Goal: Task Accomplishment & Management: Manage account settings

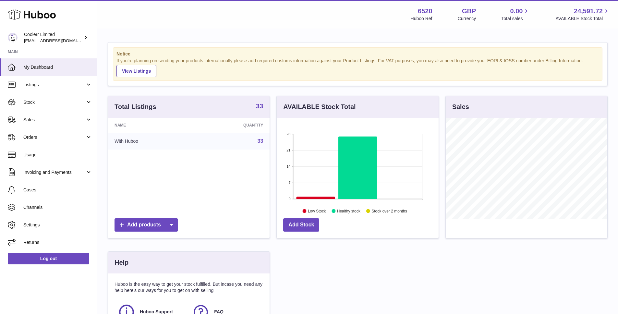
scroll to position [101, 162]
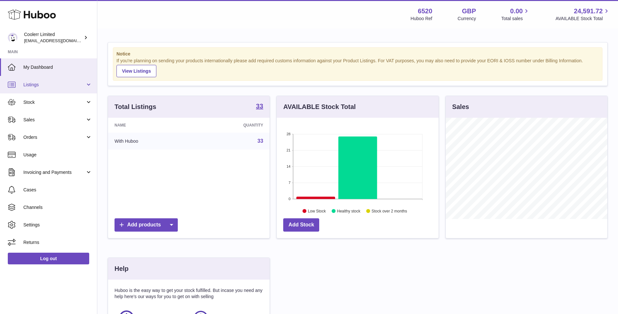
click at [63, 86] on span "Listings" at bounding box center [54, 85] width 62 height 6
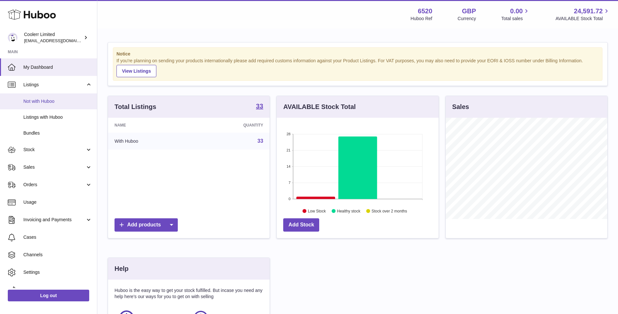
click at [51, 101] on span "Not with Huboo" at bounding box center [57, 101] width 69 height 6
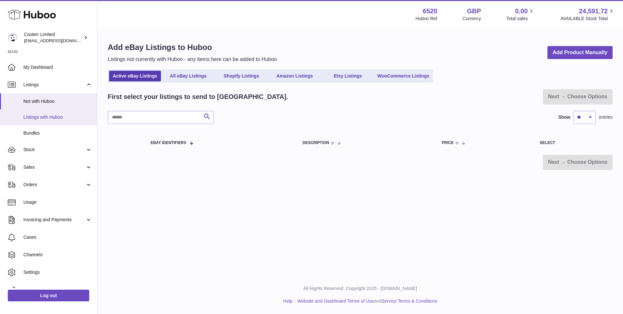
click at [64, 120] on link "Listings with Huboo" at bounding box center [48, 117] width 97 height 16
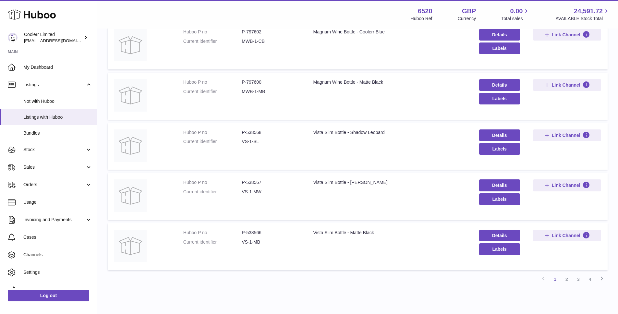
scroll to position [371, 0]
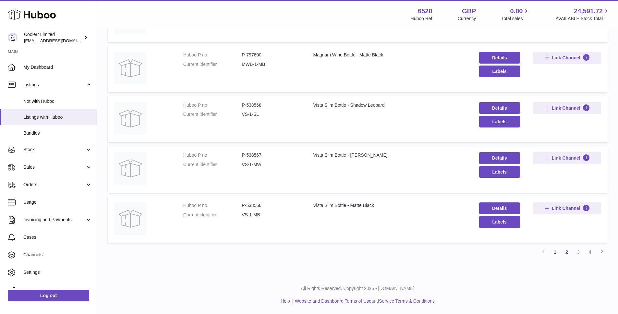
click at [567, 250] on link "2" at bounding box center [567, 252] width 12 height 12
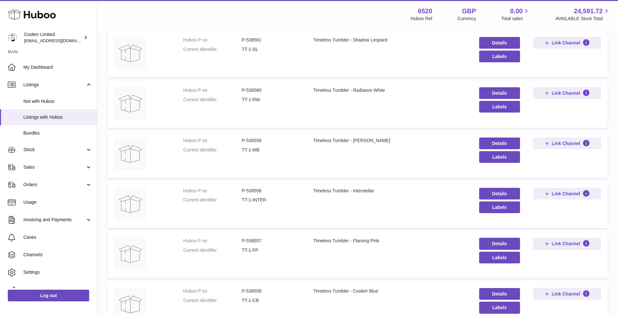
scroll to position [371, 0]
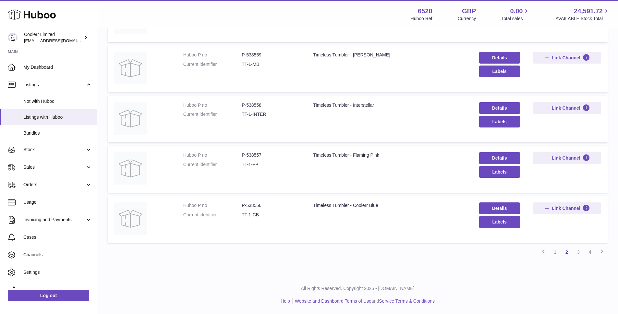
click at [578, 251] on link "3" at bounding box center [578, 252] width 12 height 12
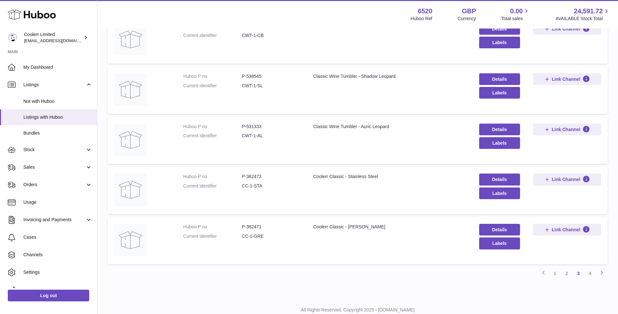
scroll to position [371, 0]
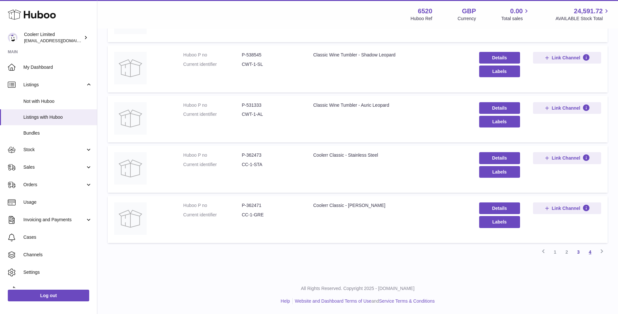
click at [591, 252] on link "4" at bounding box center [590, 252] width 12 height 12
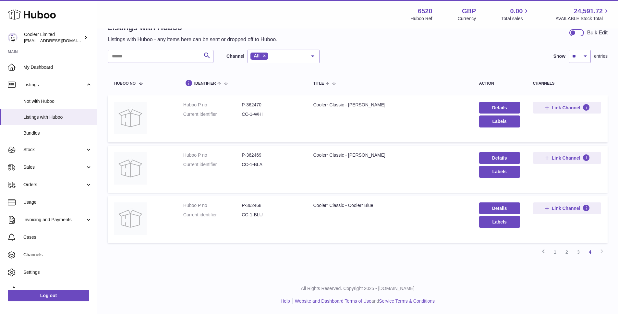
scroll to position [20, 0]
click at [578, 250] on link "3" at bounding box center [578, 252] width 12 height 12
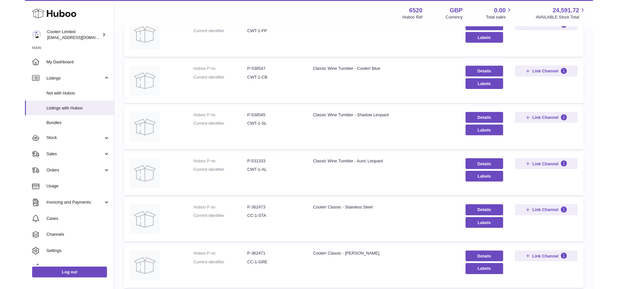
scroll to position [364, 0]
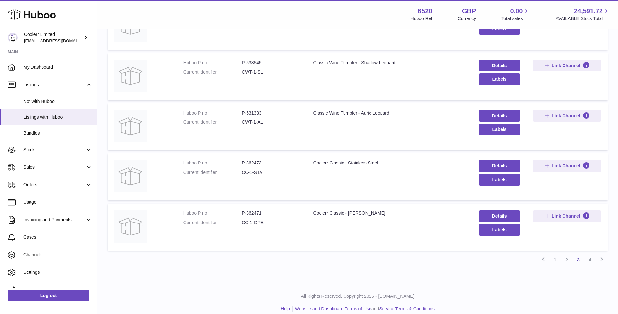
click at [351, 162] on div "Coolerr Classic - Stainless Steel" at bounding box center [389, 163] width 153 height 6
click at [202, 165] on dt "Huboo P no" at bounding box center [212, 163] width 58 height 6
click at [141, 170] on img at bounding box center [130, 176] width 32 height 32
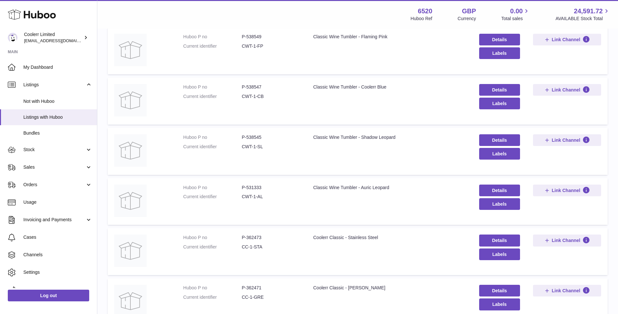
scroll to position [371, 0]
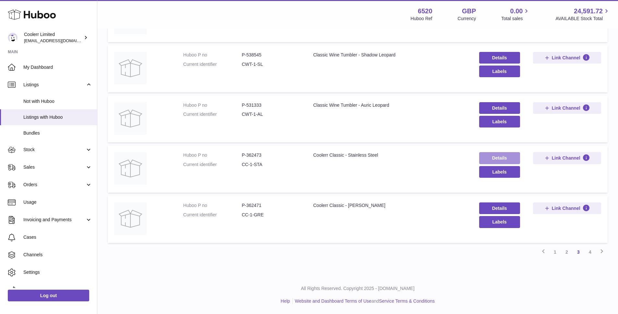
click at [501, 158] on link "Details" at bounding box center [499, 158] width 41 height 12
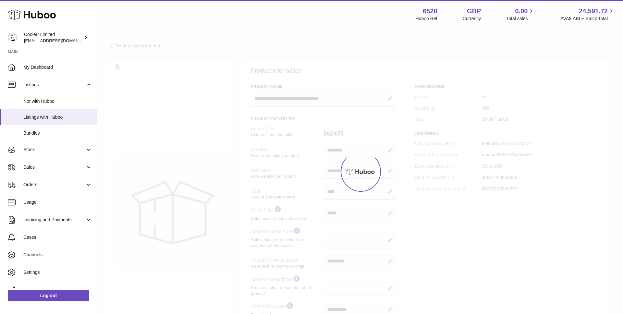
select select "**"
select select "****"
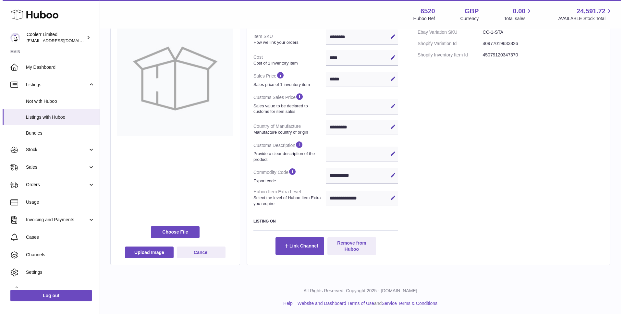
scroll to position [136, 0]
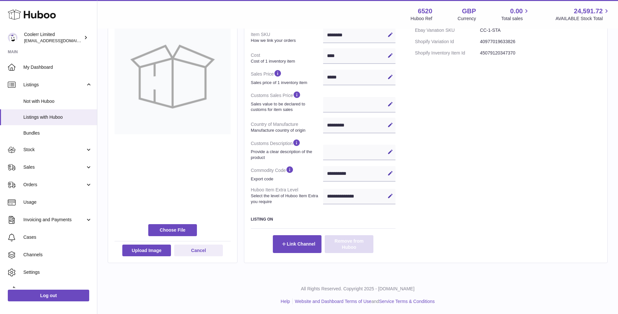
click at [358, 248] on button "Remove from Huboo" at bounding box center [349, 244] width 49 height 18
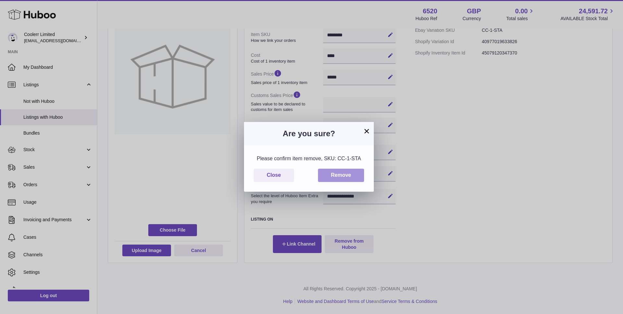
click at [345, 174] on button "Remove" at bounding box center [341, 175] width 46 height 13
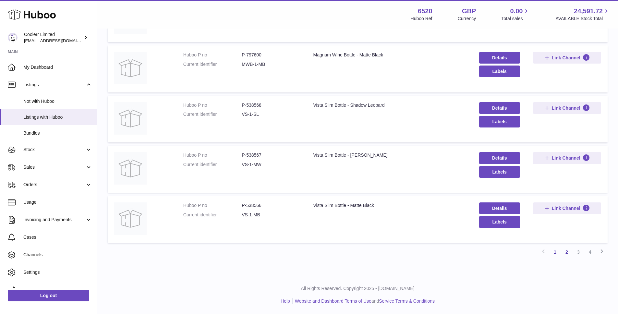
click at [567, 251] on link "2" at bounding box center [567, 252] width 12 height 12
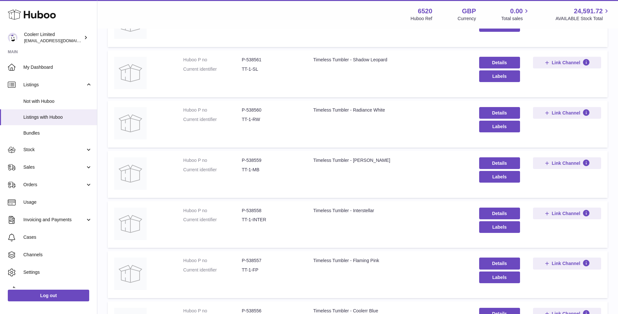
scroll to position [371, 0]
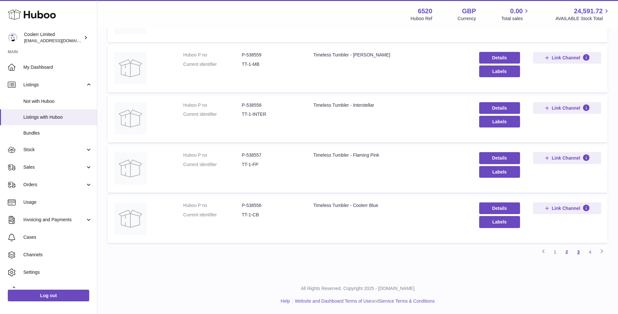
click at [578, 255] on link "3" at bounding box center [578, 252] width 12 height 12
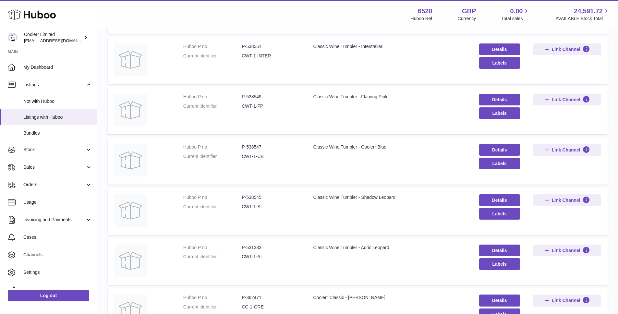
scroll to position [371, 0]
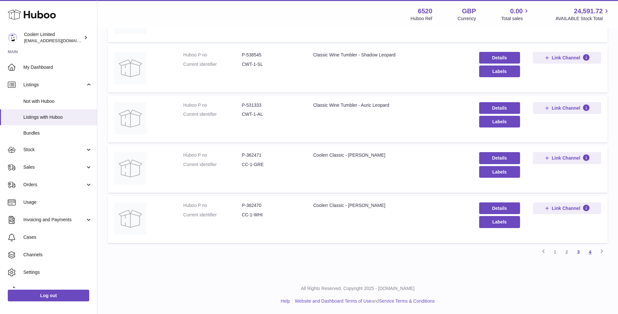
click at [592, 252] on link "4" at bounding box center [590, 252] width 12 height 12
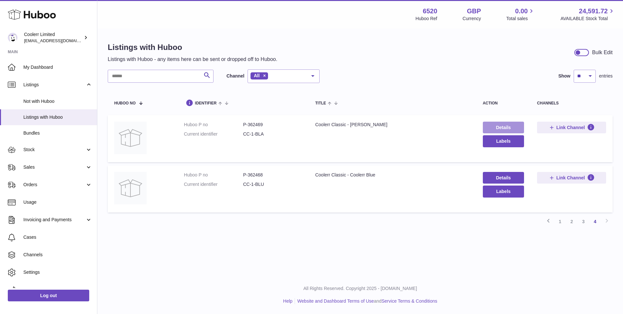
click at [516, 125] on link "Details" at bounding box center [503, 128] width 41 height 12
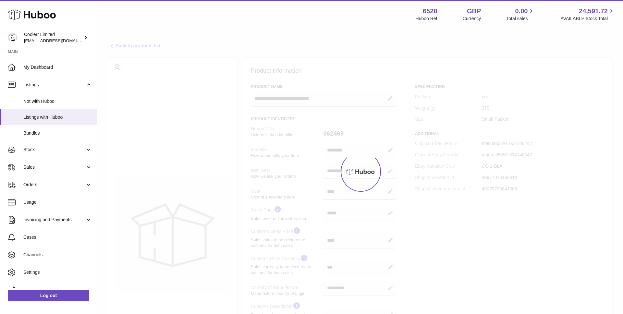
select select "**"
select select "****"
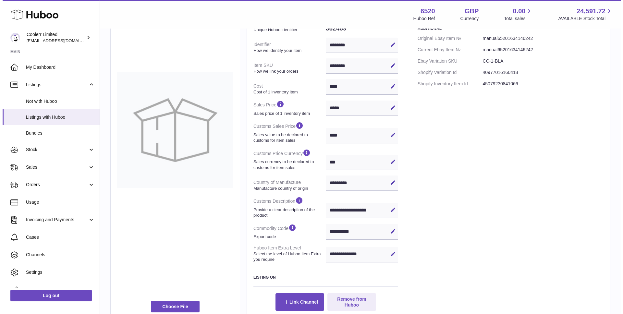
scroll to position [163, 0]
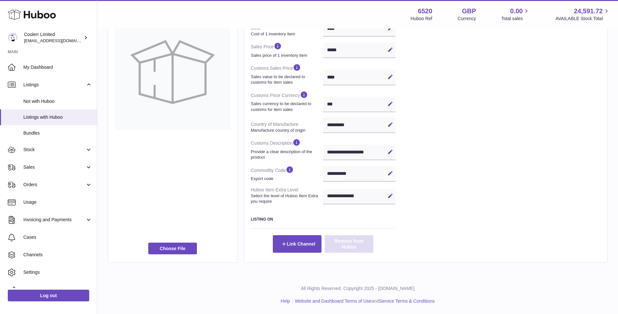
click at [351, 245] on button "Remove from Huboo" at bounding box center [349, 244] width 49 height 18
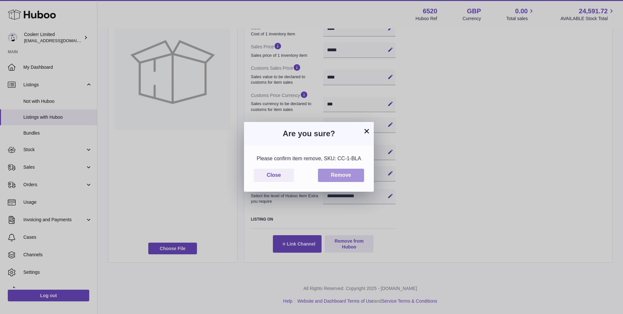
click at [347, 175] on button "Remove" at bounding box center [341, 175] width 46 height 13
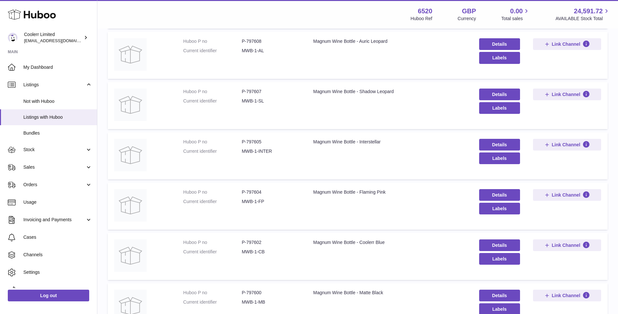
scroll to position [83, 0]
click at [41, 147] on span "Stock" at bounding box center [54, 150] width 62 height 6
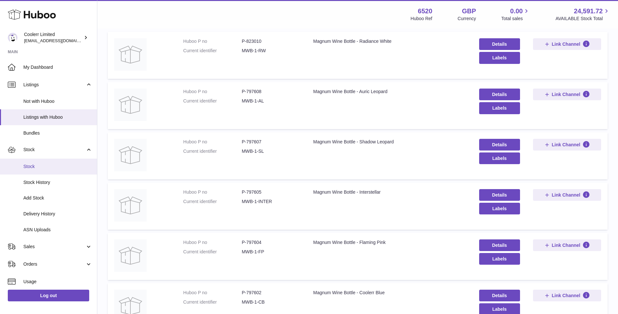
click at [51, 166] on span "Stock" at bounding box center [57, 166] width 69 height 6
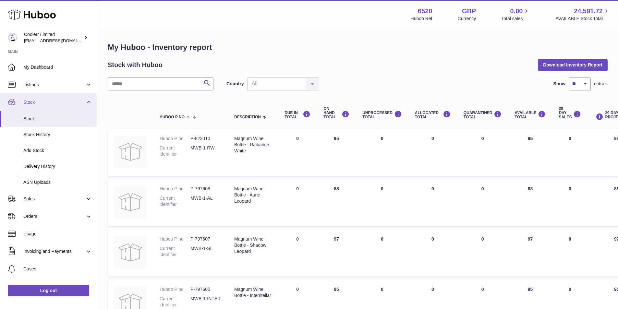
click at [88, 100] on link "Stock" at bounding box center [48, 102] width 97 height 18
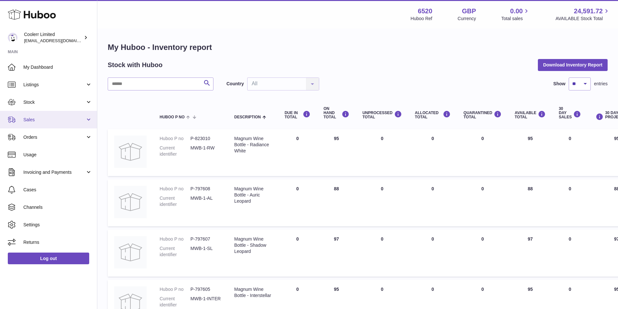
click at [90, 119] on link "Sales" at bounding box center [48, 120] width 97 height 18
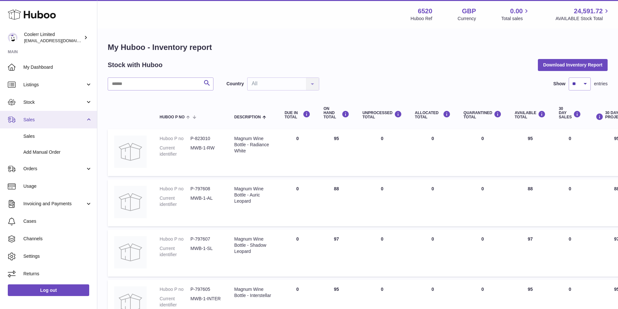
click at [90, 119] on link "Sales" at bounding box center [48, 120] width 97 height 18
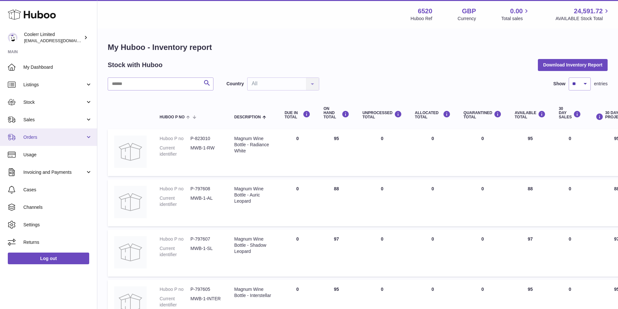
click at [89, 139] on link "Orders" at bounding box center [48, 137] width 97 height 18
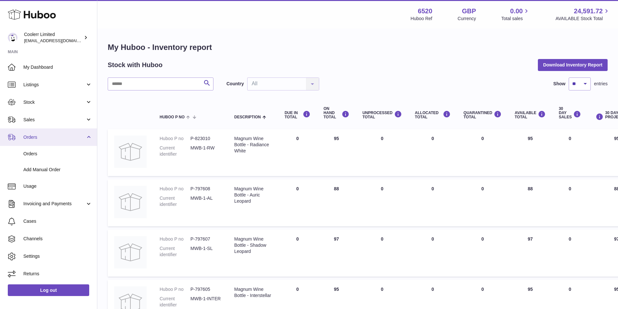
click at [89, 137] on link "Orders" at bounding box center [48, 137] width 97 height 18
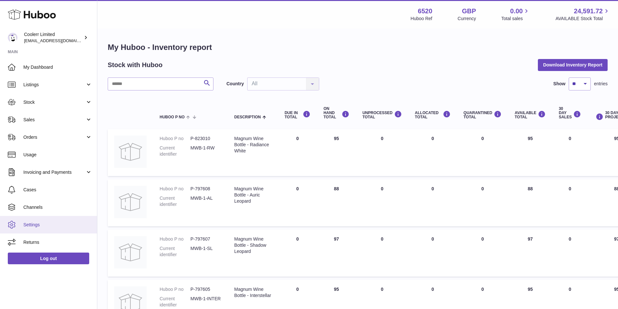
click at [33, 221] on link "Settings" at bounding box center [48, 225] width 97 height 18
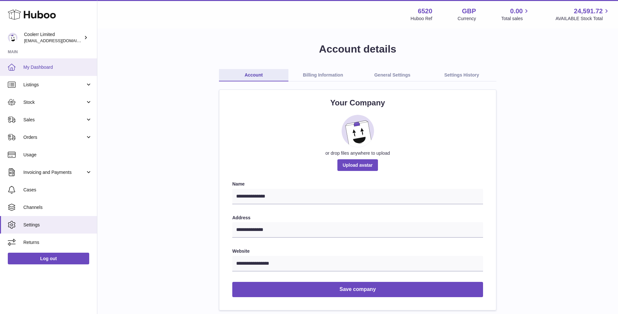
click at [41, 67] on span "My Dashboard" at bounding box center [57, 67] width 69 height 6
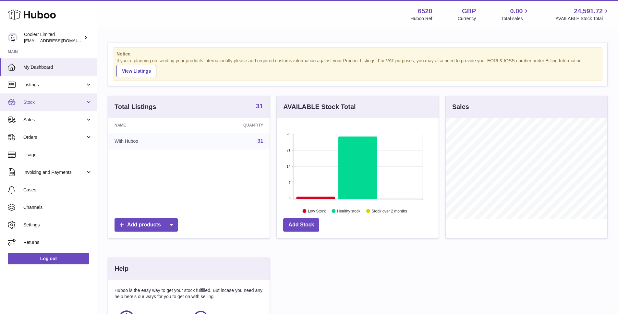
click at [89, 104] on link "Stock" at bounding box center [48, 102] width 97 height 18
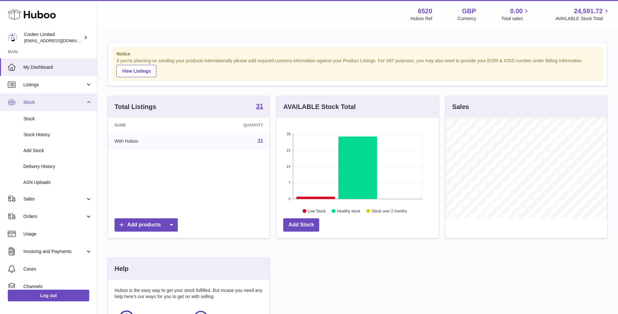
click at [84, 104] on link "Stock" at bounding box center [48, 102] width 97 height 18
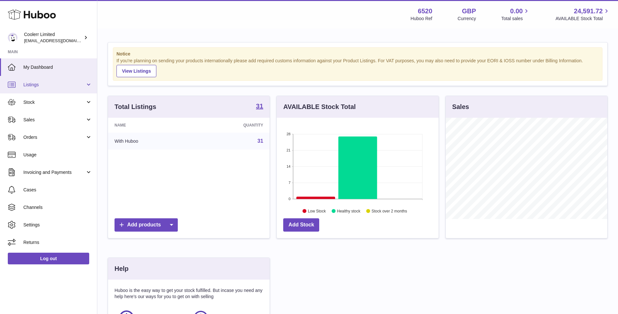
click at [87, 86] on link "Listings" at bounding box center [48, 85] width 97 height 18
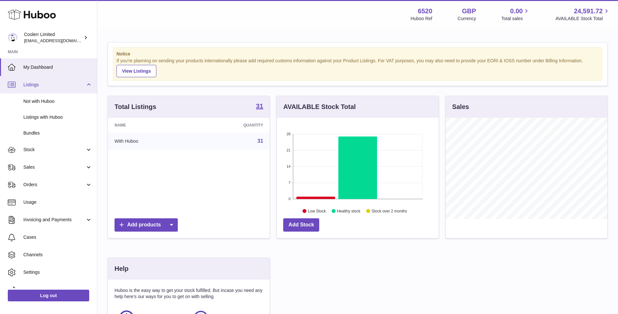
click at [54, 86] on span "Listings" at bounding box center [54, 85] width 62 height 6
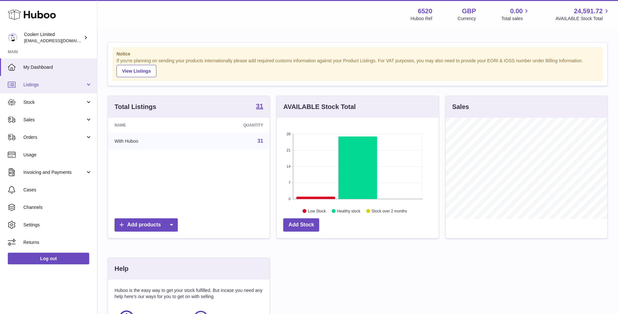
click at [91, 85] on link "Listings" at bounding box center [48, 85] width 97 height 18
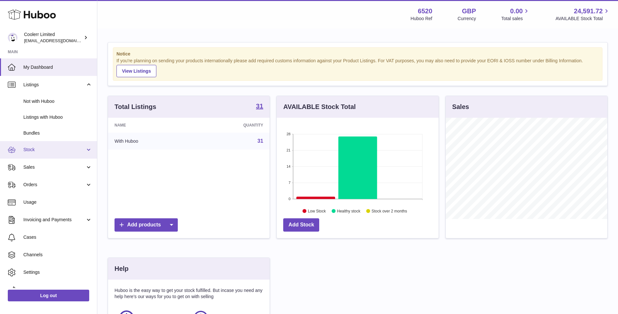
click at [86, 150] on link "Stock" at bounding box center [48, 150] width 97 height 18
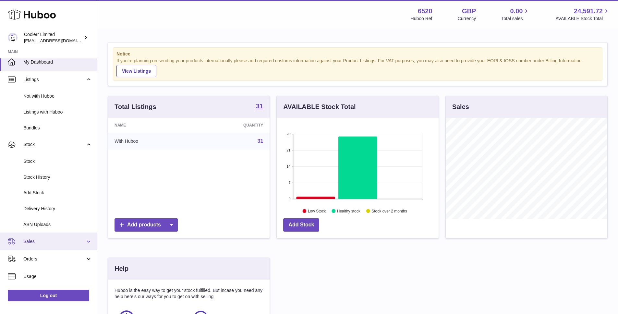
scroll to position [12, 0]
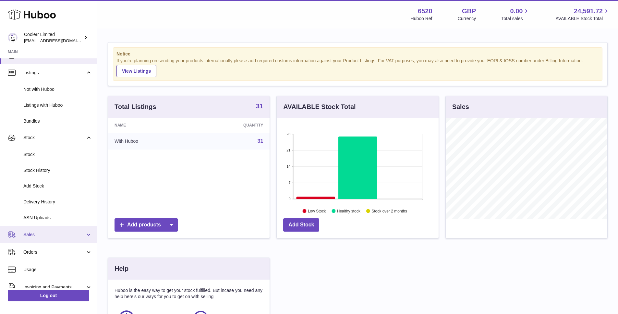
click at [82, 238] on link "Sales" at bounding box center [48, 235] width 97 height 18
click at [87, 234] on link "Sales" at bounding box center [48, 235] width 97 height 18
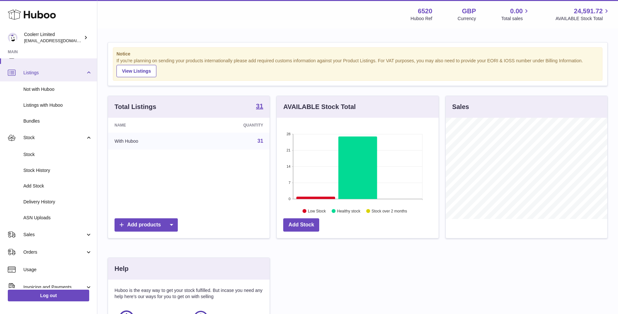
click at [51, 80] on link "Listings" at bounding box center [48, 73] width 97 height 18
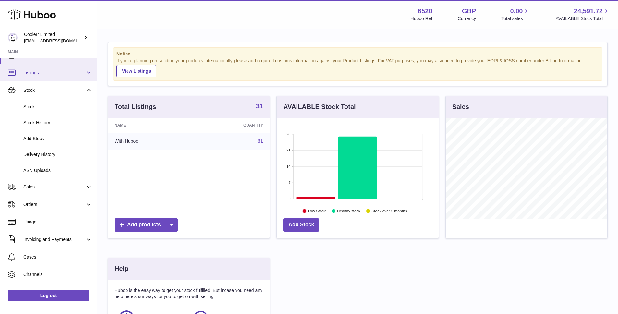
click at [53, 78] on link "Listings" at bounding box center [48, 73] width 97 height 18
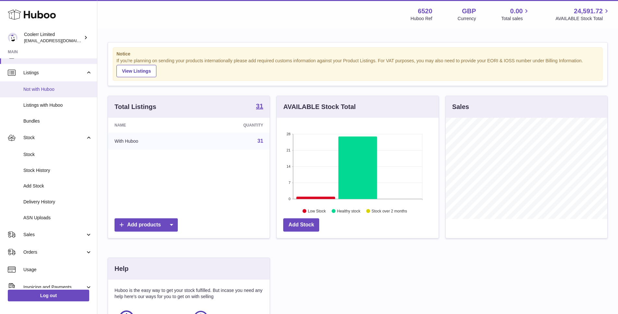
click at [45, 90] on span "Not with Huboo" at bounding box center [57, 89] width 69 height 6
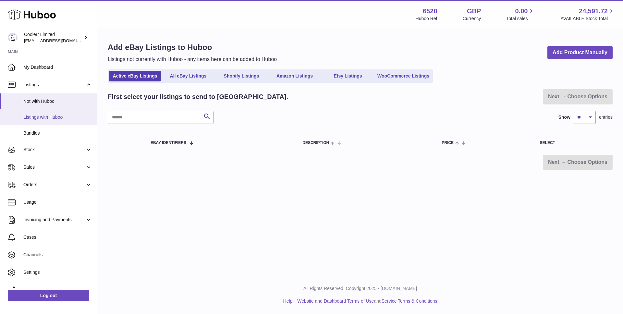
click at [65, 116] on span "Listings with Huboo" at bounding box center [57, 117] width 69 height 6
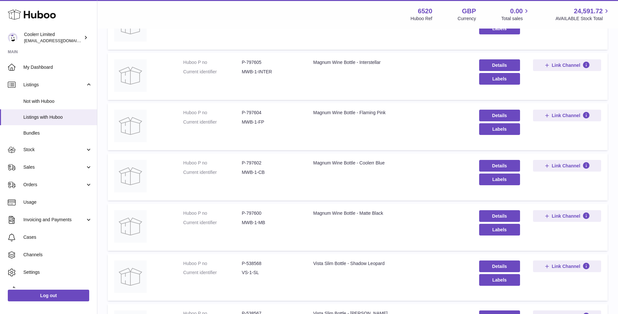
scroll to position [371, 0]
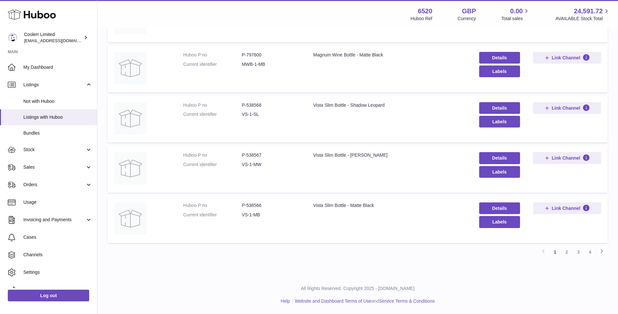
click at [592, 253] on link "4" at bounding box center [590, 252] width 12 height 12
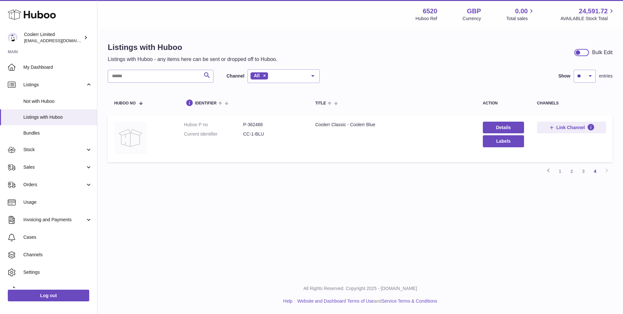
click at [133, 137] on img at bounding box center [130, 138] width 32 height 32
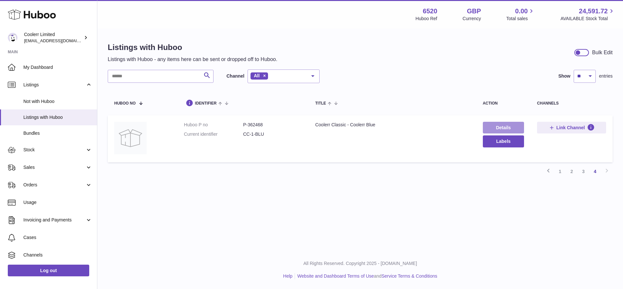
click at [498, 126] on link "Details" at bounding box center [503, 128] width 41 height 12
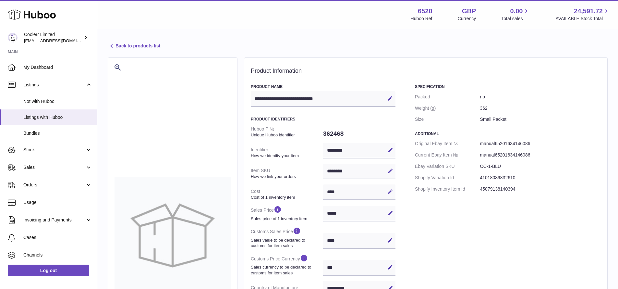
select select "**"
select select "****"
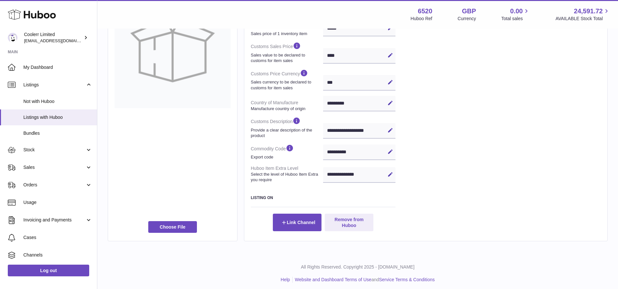
scroll to position [188, 0]
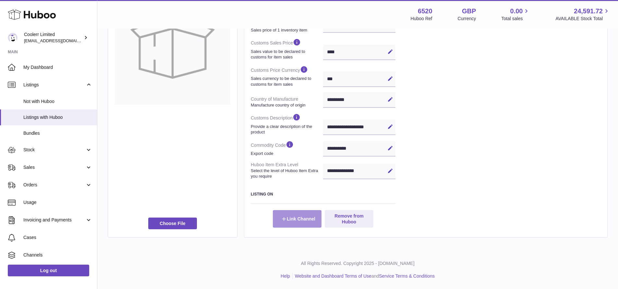
click at [293, 219] on button "Link Channel" at bounding box center [297, 219] width 49 height 18
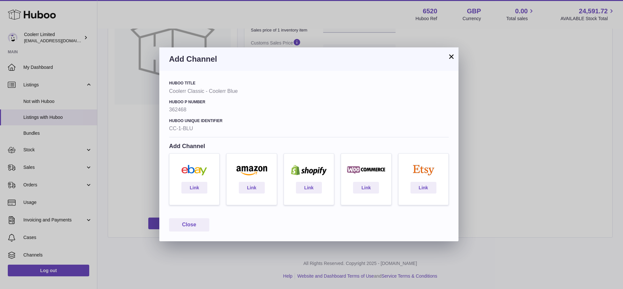
click at [442, 56] on h3 "Add Channel" at bounding box center [309, 59] width 280 height 10
click at [452, 56] on button "×" at bounding box center [451, 57] width 8 height 8
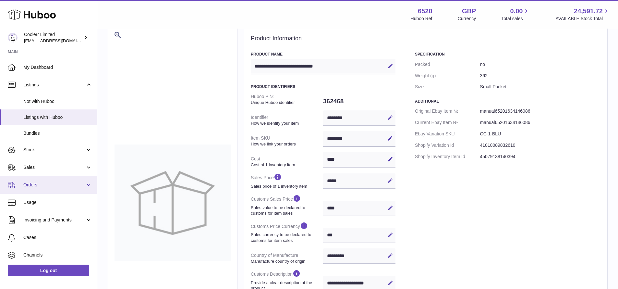
scroll to position [0, 0]
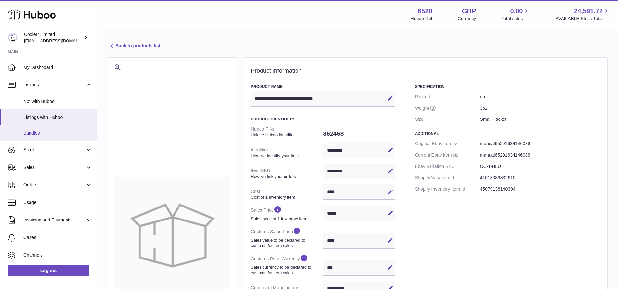
click at [63, 126] on link "Bundles" at bounding box center [48, 133] width 97 height 16
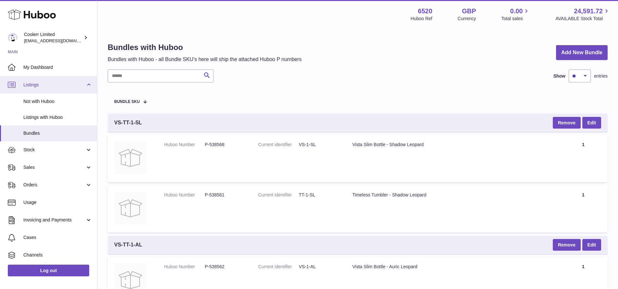
click at [94, 81] on link "Listings" at bounding box center [48, 85] width 97 height 18
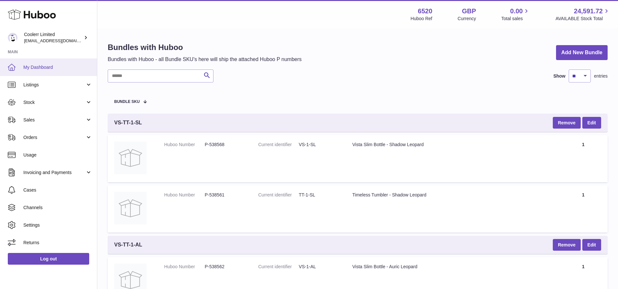
click at [73, 68] on span "My Dashboard" at bounding box center [57, 67] width 69 height 6
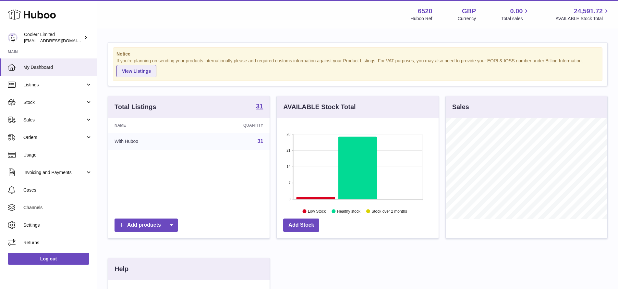
click at [135, 73] on link "View Listings" at bounding box center [136, 71] width 40 height 12
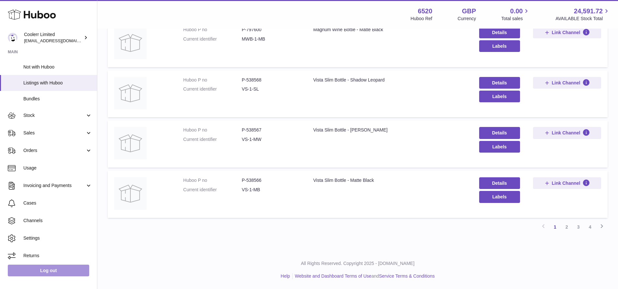
scroll to position [36, 0]
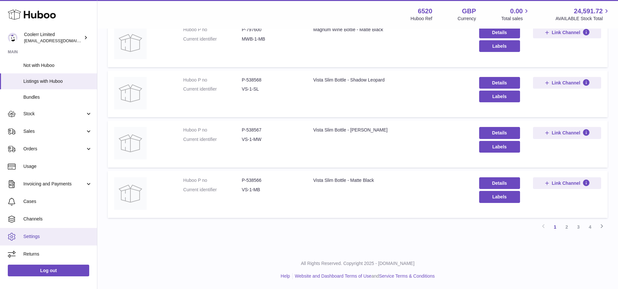
click at [45, 236] on span "Settings" at bounding box center [57, 236] width 69 height 6
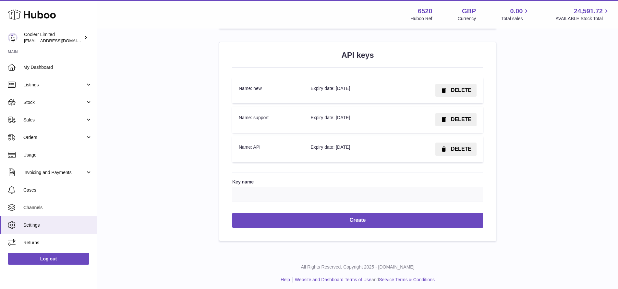
scroll to position [779, 0]
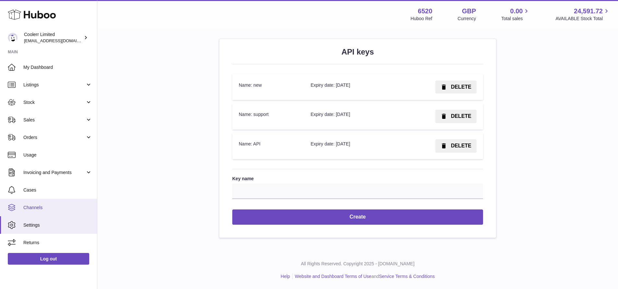
click at [45, 215] on link "Channels" at bounding box center [48, 207] width 97 height 18
click at [49, 212] on link "Channels" at bounding box center [48, 207] width 97 height 18
click at [55, 206] on span "Channels" at bounding box center [57, 207] width 69 height 6
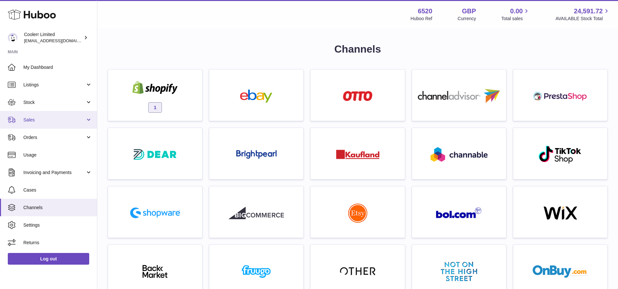
click at [76, 118] on span "Sales" at bounding box center [54, 120] width 62 height 6
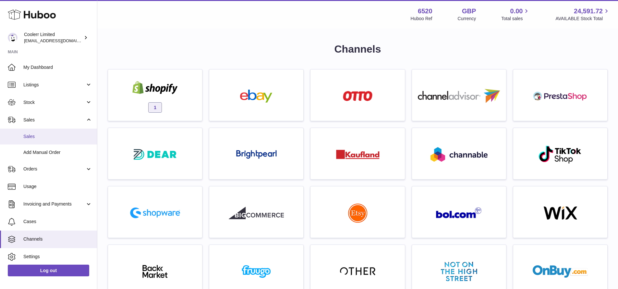
click at [48, 138] on span "Sales" at bounding box center [57, 136] width 69 height 6
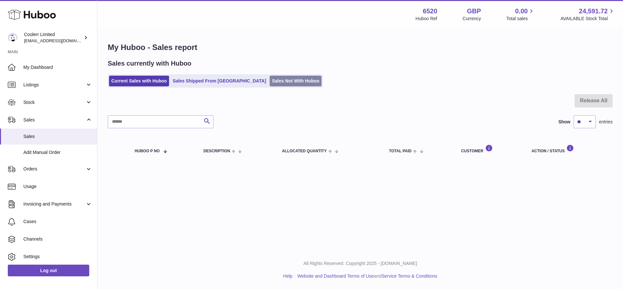
click at [269, 84] on link "Sales Not With Huboo" at bounding box center [295, 81] width 52 height 11
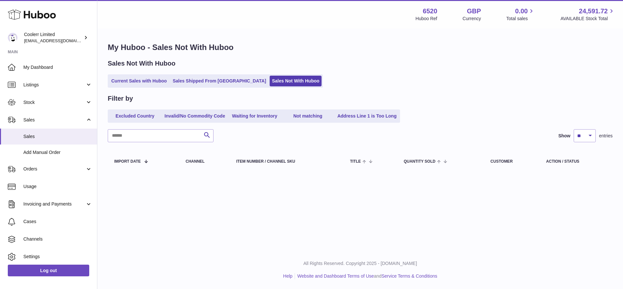
click at [222, 81] on link "Sales Shipped From [GEOGRAPHIC_DATA]" at bounding box center [219, 81] width 98 height 11
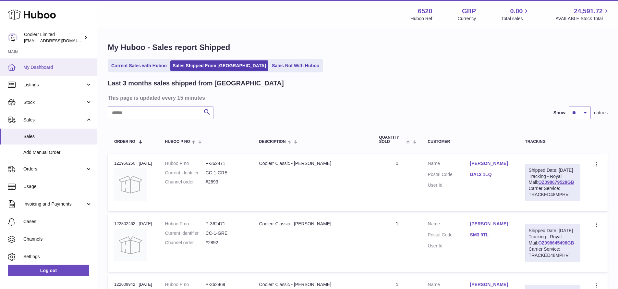
click at [38, 63] on link "My Dashboard" at bounding box center [48, 67] width 97 height 18
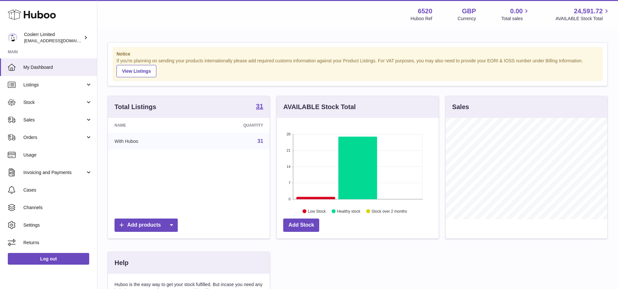
scroll to position [101, 162]
